Goal: Task Accomplishment & Management: Manage account settings

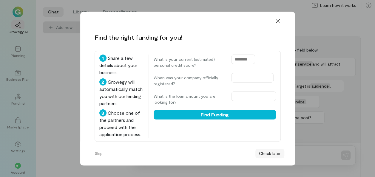
click at [265, 153] on button "Check later" at bounding box center [269, 154] width 29 height 10
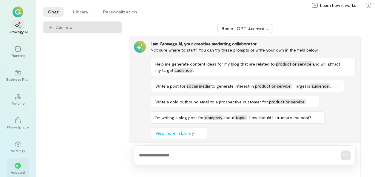
click at [18, 163] on div "**" at bounding box center [18, 166] width 6 height 6
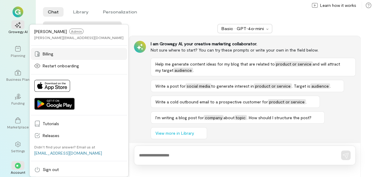
click at [47, 54] on span "Billing" at bounding box center [83, 54] width 81 height 6
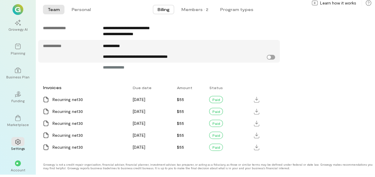
scroll to position [358, 0]
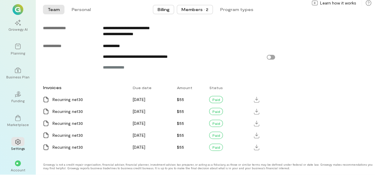
click at [191, 10] on div "Members · 2" at bounding box center [194, 10] width 27 height 6
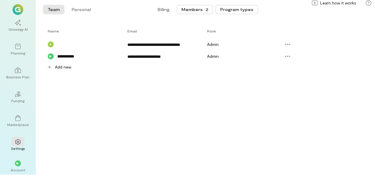
click at [228, 9] on button "Program types" at bounding box center [236, 10] width 43 height 10
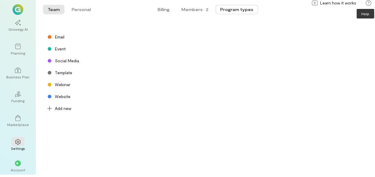
click at [367, 2] on icon at bounding box center [368, 3] width 6 height 6
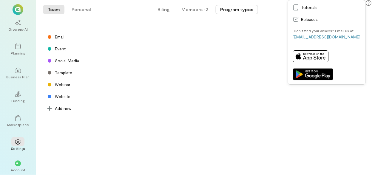
click at [283, 36] on div "Email Event Social Media Template Webinar Website" at bounding box center [201, 67] width 317 height 72
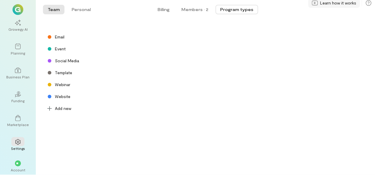
click at [326, 5] on span "Learn how it works" at bounding box center [338, 3] width 36 height 6
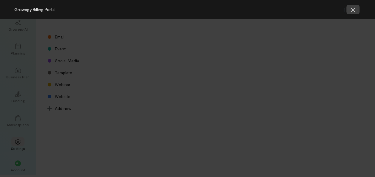
click at [352, 8] on icon "button" at bounding box center [353, 10] width 6 height 6
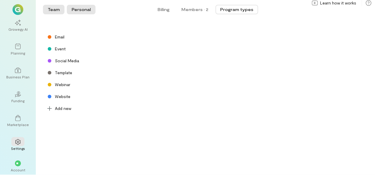
click at [74, 10] on button "Personal" at bounding box center [81, 10] width 29 height 10
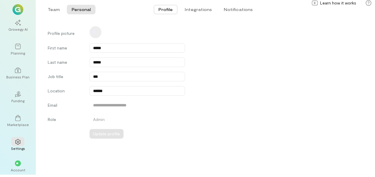
click at [18, 8] on img at bounding box center [18, 9] width 11 height 11
click at [17, 68] on icon at bounding box center [18, 70] width 6 height 5
